Goal: Complete application form

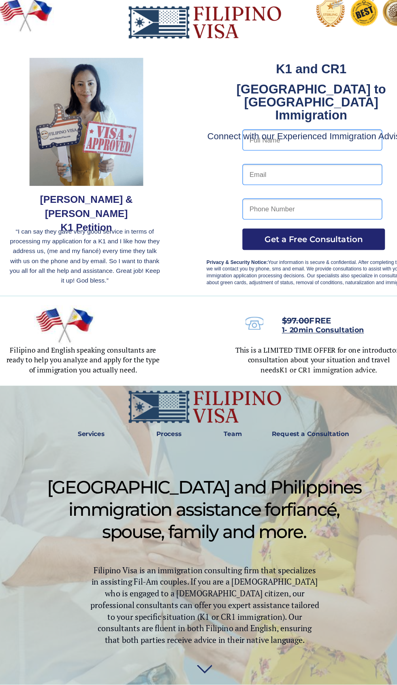
click at [297, 130] on input "text" at bounding box center [296, 130] width 126 height 19
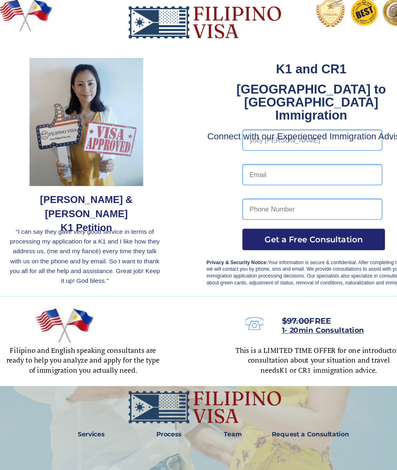
click at [316, 128] on input "yolly [PERSON_NAME]" at bounding box center [296, 130] width 126 height 19
type input "yolly [PERSON_NAME]"
click at [241, 161] on input "email" at bounding box center [296, 161] width 126 height 19
click at [245, 161] on input "email" at bounding box center [296, 161] width 126 height 19
click at [299, 165] on input "email" at bounding box center [296, 161] width 126 height 19
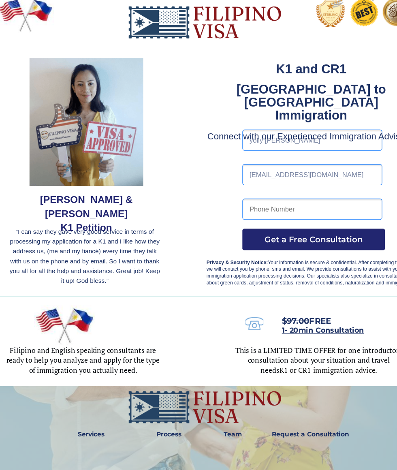
type input "[EMAIL_ADDRESS][DOMAIN_NAME]"
click at [314, 190] on input "tel" at bounding box center [296, 192] width 126 height 19
type input "0909463874955"
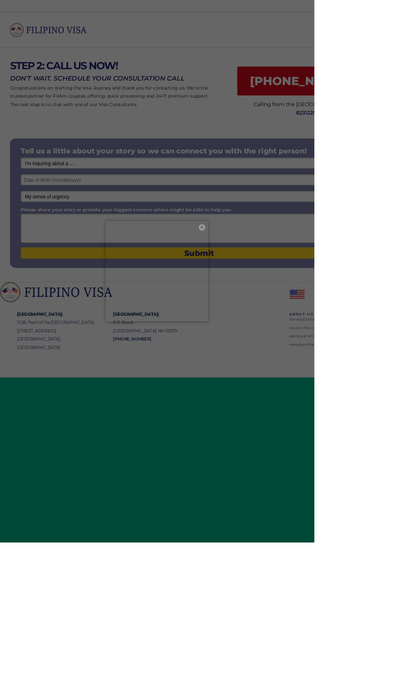
click at [259, 292] on button "×" at bounding box center [255, 288] width 8 height 8
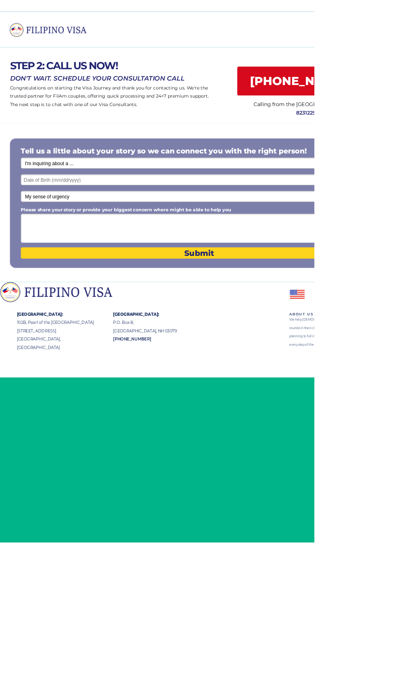
click at [227, 207] on select "I'm inquiring about a ... I don't know or other services Retirement Visa for Th…" at bounding box center [251, 206] width 451 height 14
select select "1801"
click at [306, 253] on select "My sense of urgency Low Priority - I'm just looking Medium High Priority - I ne…" at bounding box center [251, 248] width 451 height 14
click at [376, 323] on span "Submit" at bounding box center [251, 320] width 451 height 12
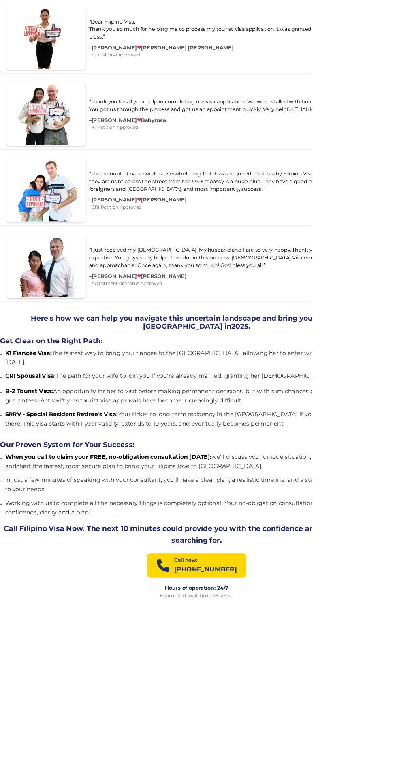
scroll to position [1117, 0]
